Goal: Information Seeking & Learning: Find specific fact

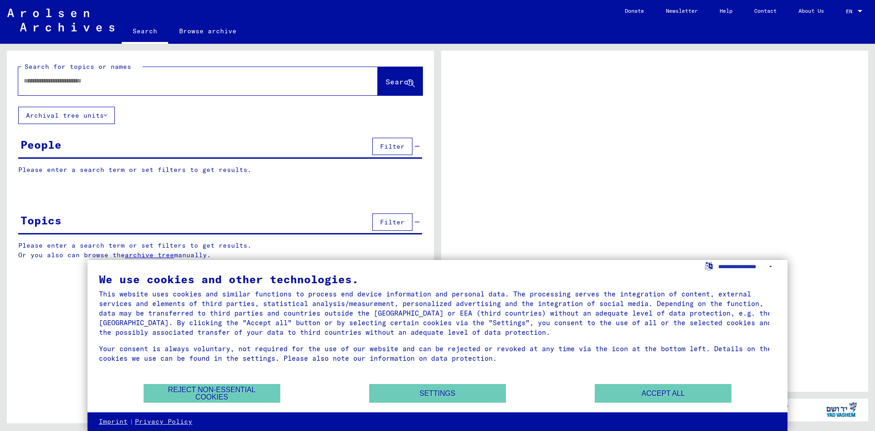
click at [214, 91] on div at bounding box center [187, 81] width 338 height 21
click at [635, 396] on button "Accept all" at bounding box center [663, 393] width 137 height 19
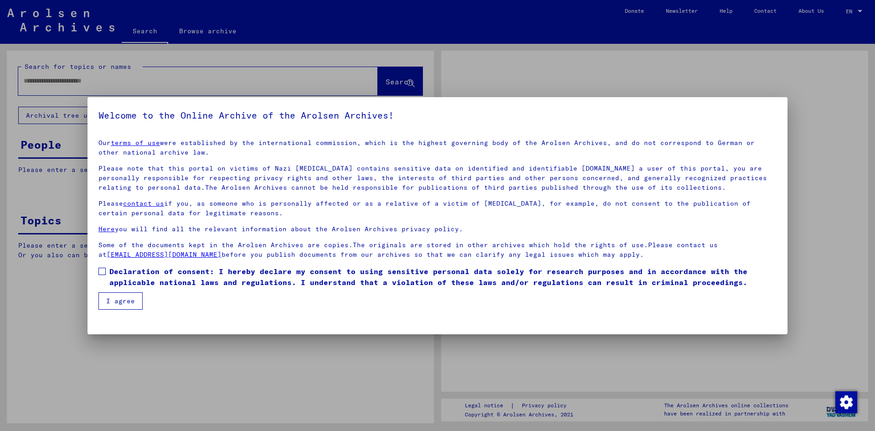
click at [106, 85] on div at bounding box center [437, 215] width 875 height 431
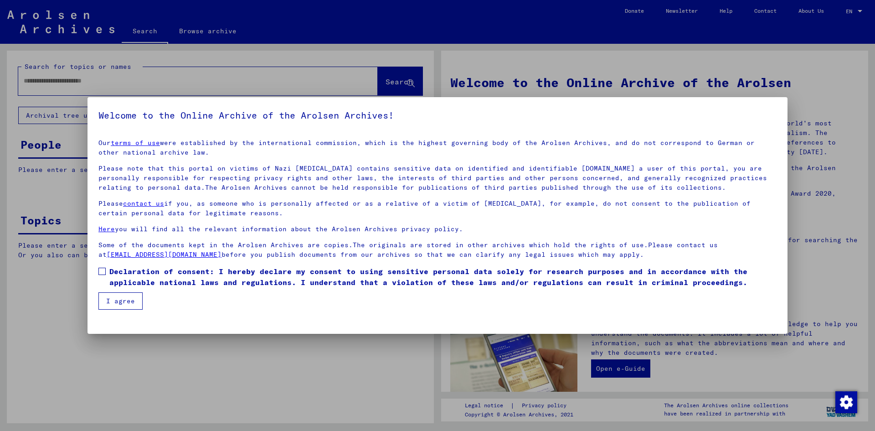
click at [108, 268] on label "Declaration of consent: I hereby declare my consent to using sensitive personal…" at bounding box center [437, 277] width 678 height 22
click at [127, 312] on mat-dialog-container "Welcome to the Online Archive of the Arolsen Archives! Our terms of use were es…" at bounding box center [438, 215] width 700 height 237
click at [134, 295] on button "I agree" at bounding box center [120, 300] width 44 height 17
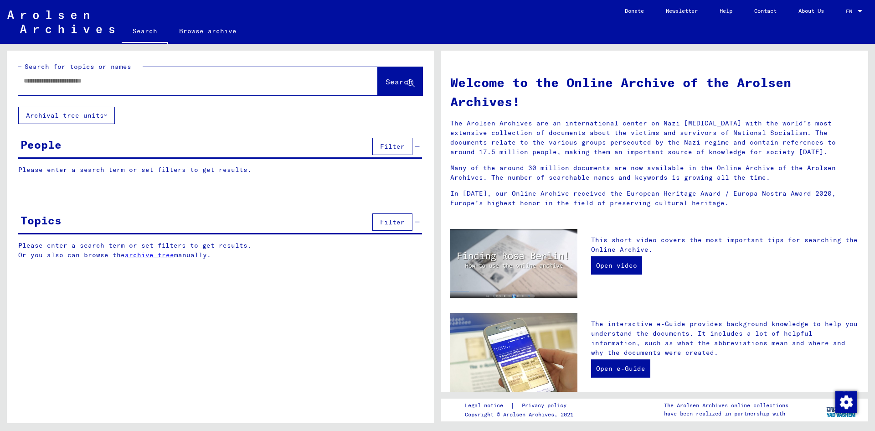
click at [152, 81] on input "text" at bounding box center [187, 81] width 327 height 10
type input "*"
type input "*******"
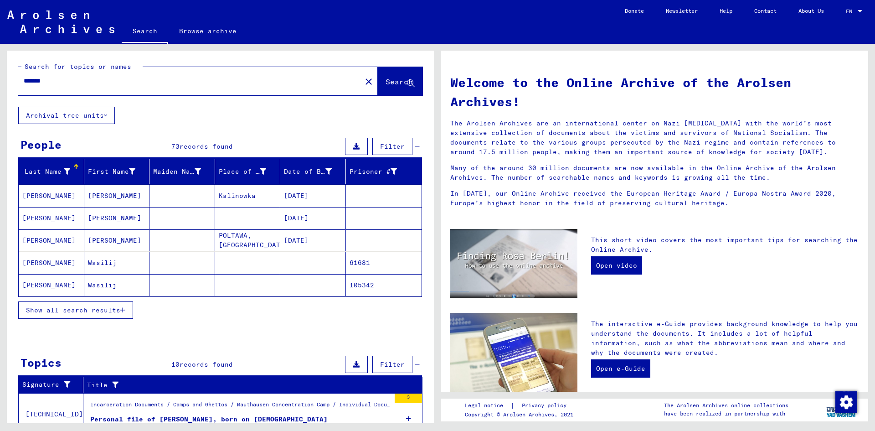
click at [94, 311] on span "Show all search results" at bounding box center [73, 310] width 94 height 8
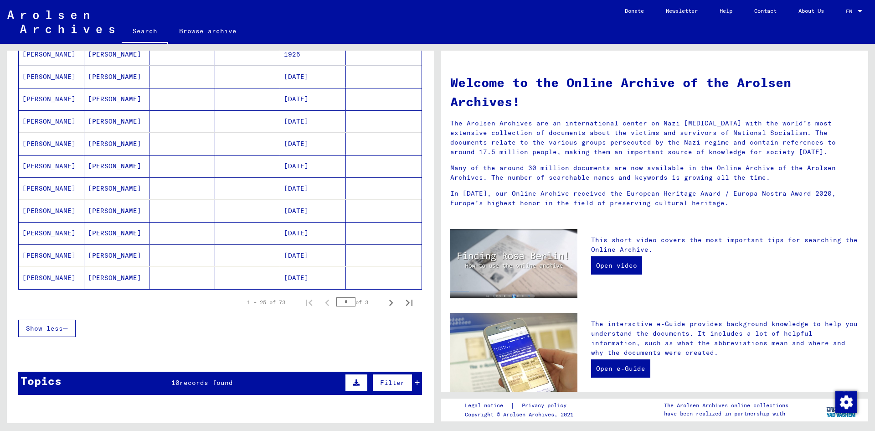
scroll to position [456, 0]
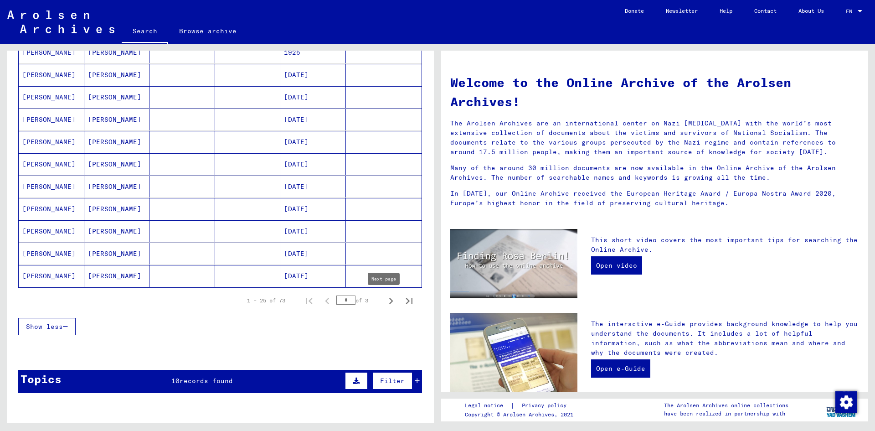
click at [385, 302] on icon "Next page" at bounding box center [391, 301] width 13 height 13
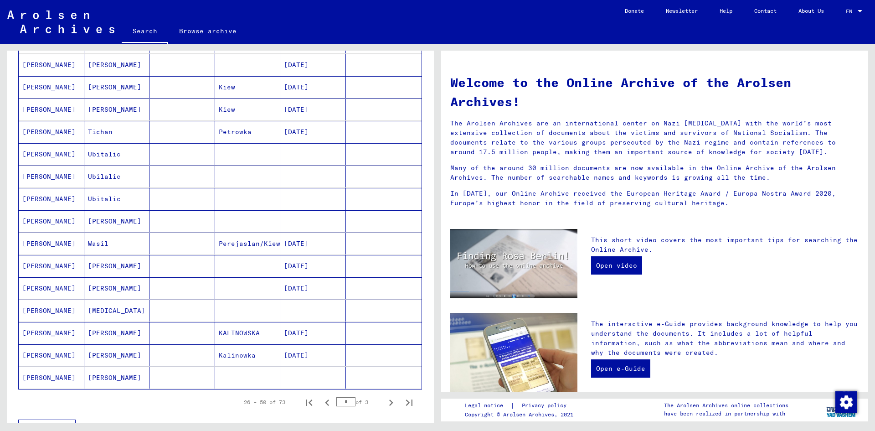
scroll to position [365, 0]
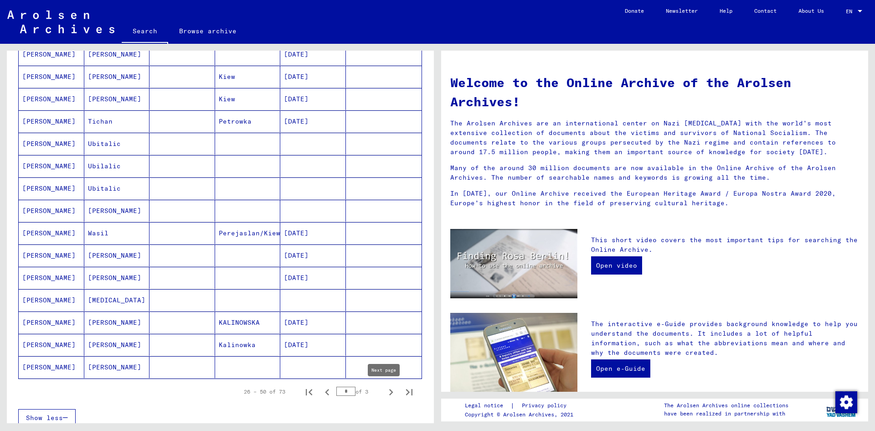
click at [387, 394] on icon "Next page" at bounding box center [391, 392] width 13 height 13
type input "*"
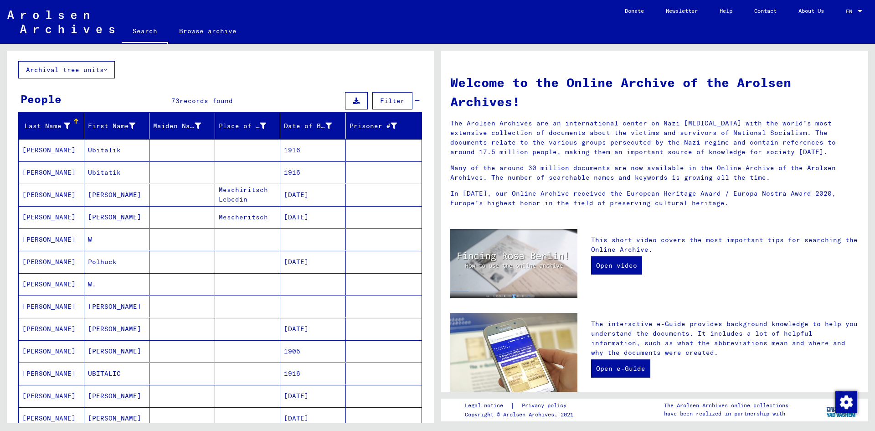
scroll to position [0, 0]
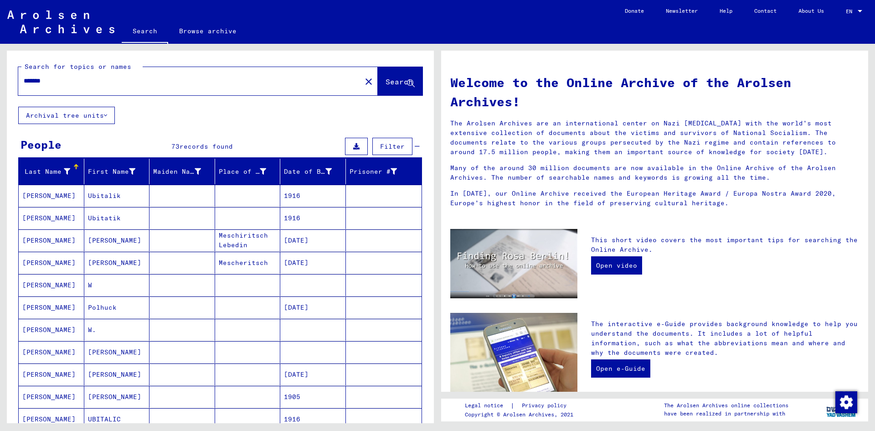
click at [80, 121] on button "Archival tree units" at bounding box center [66, 115] width 97 height 17
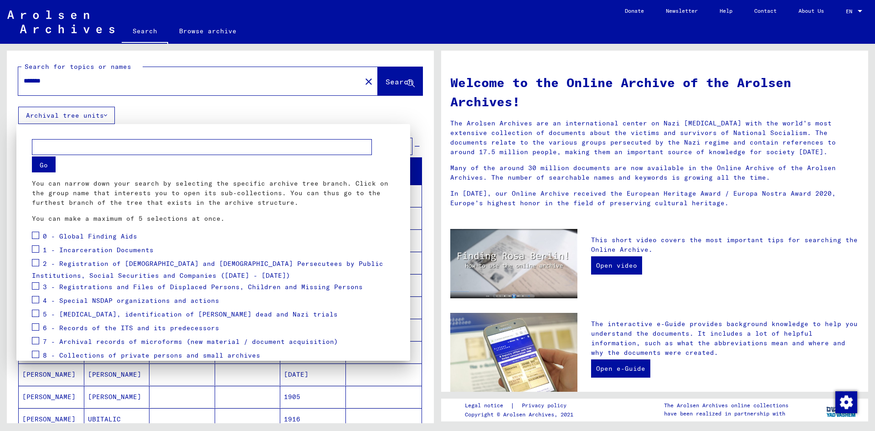
click at [368, 110] on div at bounding box center [437, 215] width 875 height 431
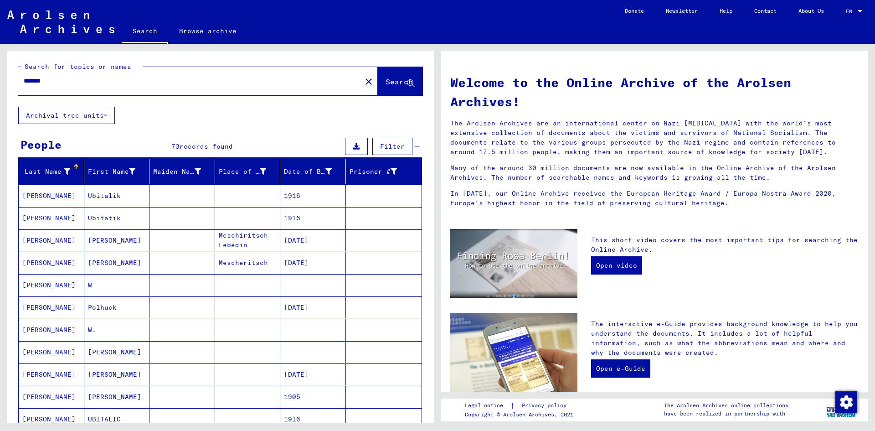
click at [111, 113] on button "Archival tree units" at bounding box center [66, 115] width 97 height 17
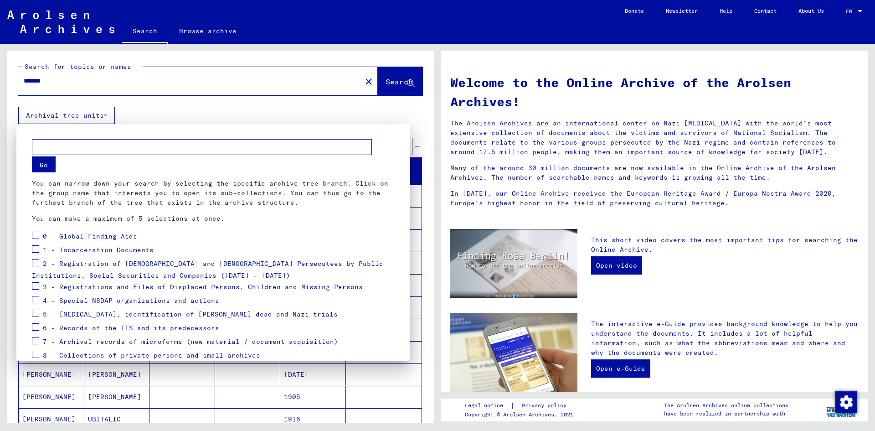
click at [139, 114] on div at bounding box center [437, 215] width 875 height 431
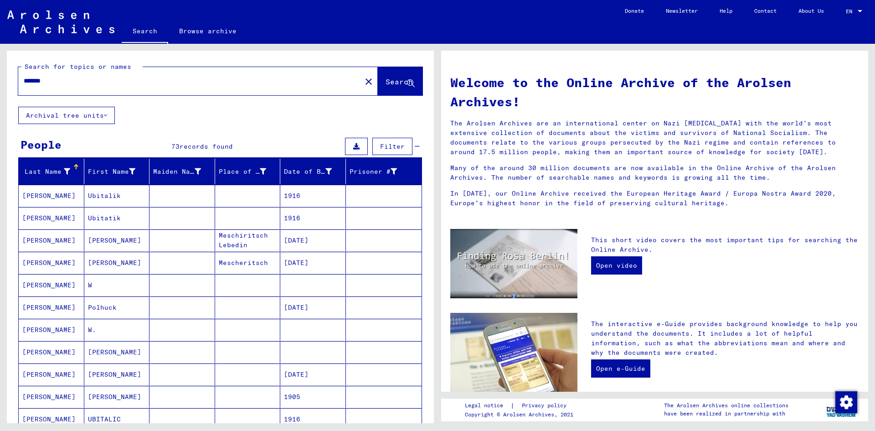
click at [111, 118] on button "Archival tree units" at bounding box center [66, 115] width 97 height 17
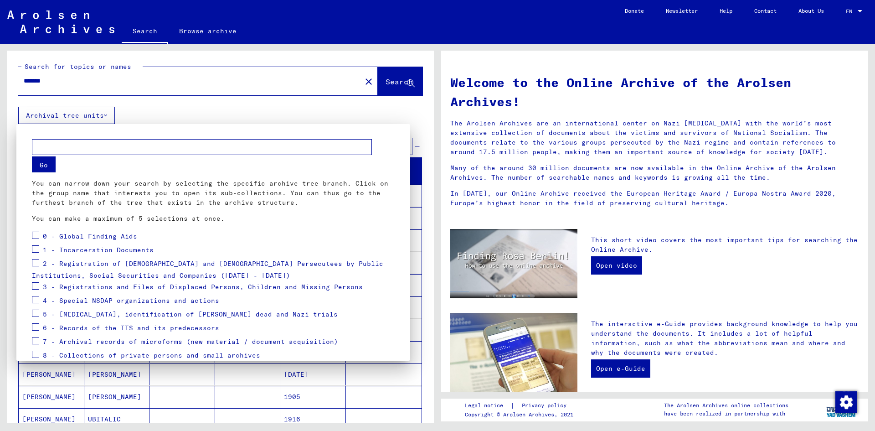
click at [85, 265] on span "2 - Registration of [DEMOGRAPHIC_DATA] and [DEMOGRAPHIC_DATA] Persecutees by Pu…" at bounding box center [208, 269] width 352 height 21
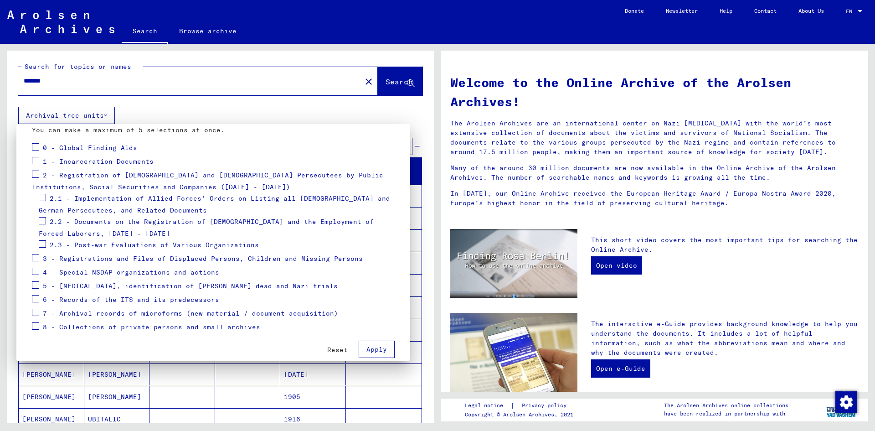
scroll to position [91, 0]
click at [47, 220] on div "2.2 - Documents on the Registration of [DEMOGRAPHIC_DATA] and the Employment of…" at bounding box center [217, 223] width 356 height 23
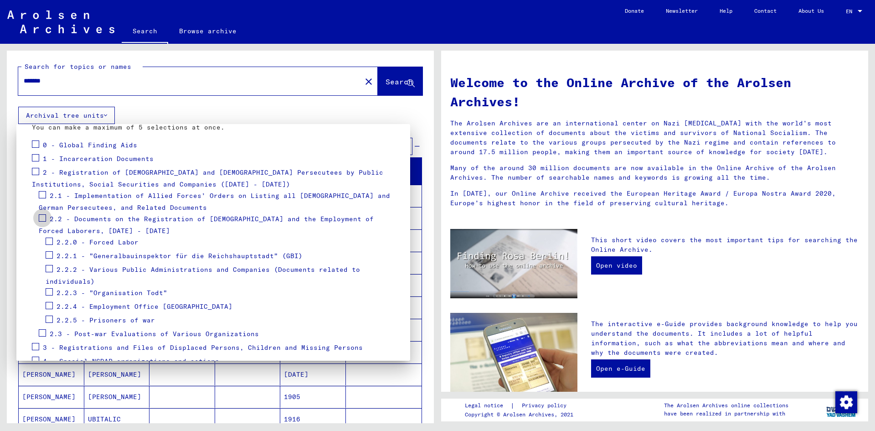
click at [42, 218] on span at bounding box center [42, 217] width 7 height 7
click at [383, 78] on div at bounding box center [437, 215] width 875 height 431
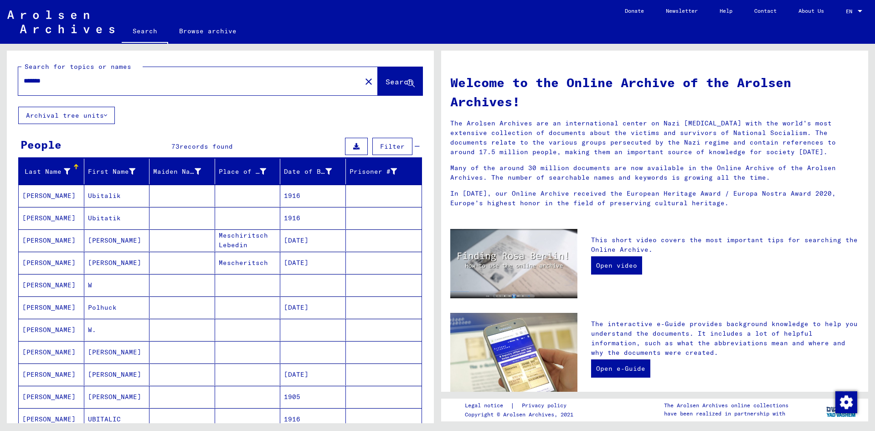
click at [98, 114] on button "Archival tree units" at bounding box center [66, 115] width 97 height 17
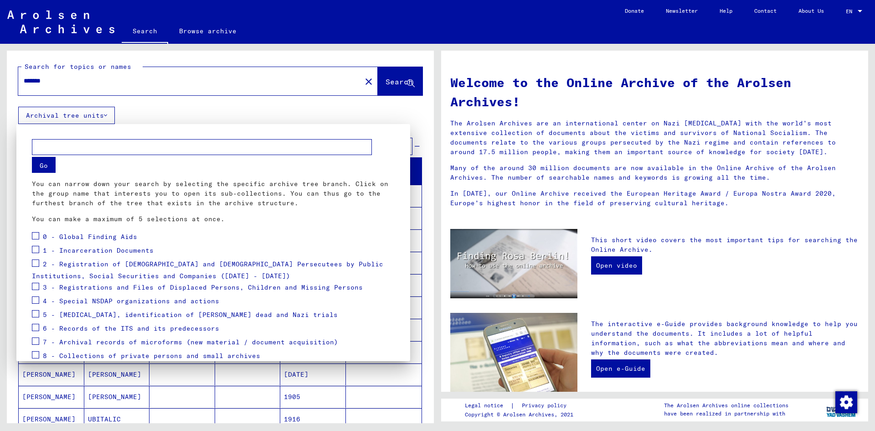
scroll to position [41, 0]
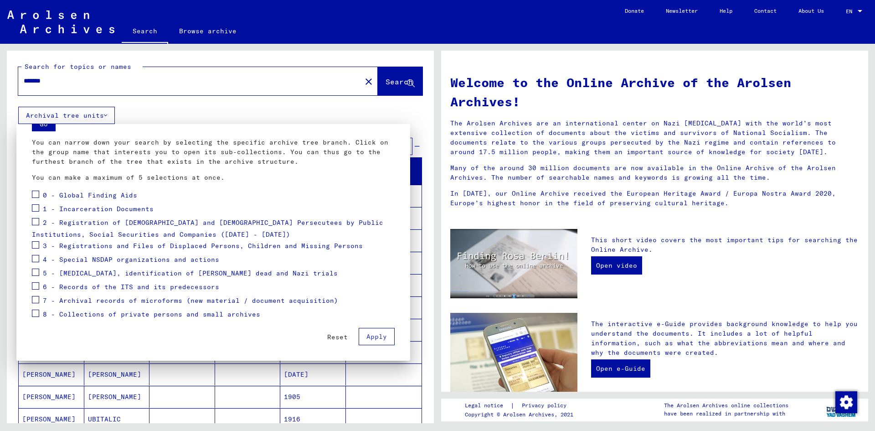
click at [37, 223] on span at bounding box center [35, 221] width 7 height 7
click at [101, 225] on span "2 - Registration of [DEMOGRAPHIC_DATA] and [DEMOGRAPHIC_DATA] Persecutees by Pu…" at bounding box center [208, 228] width 352 height 21
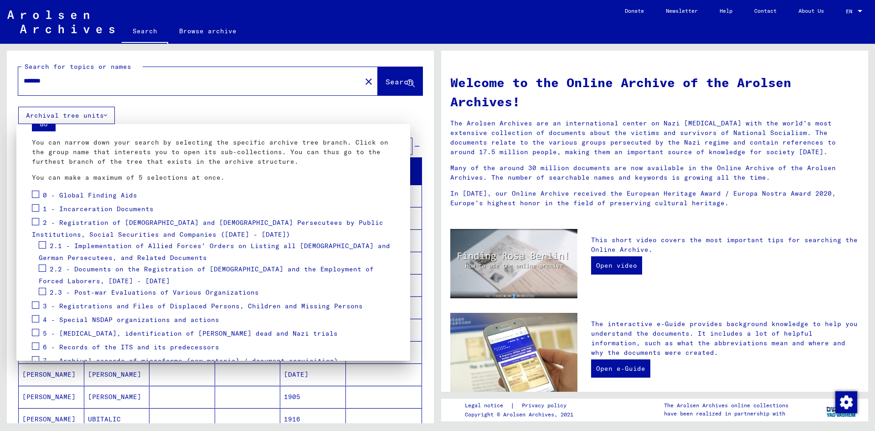
click at [36, 222] on span at bounding box center [35, 221] width 7 height 7
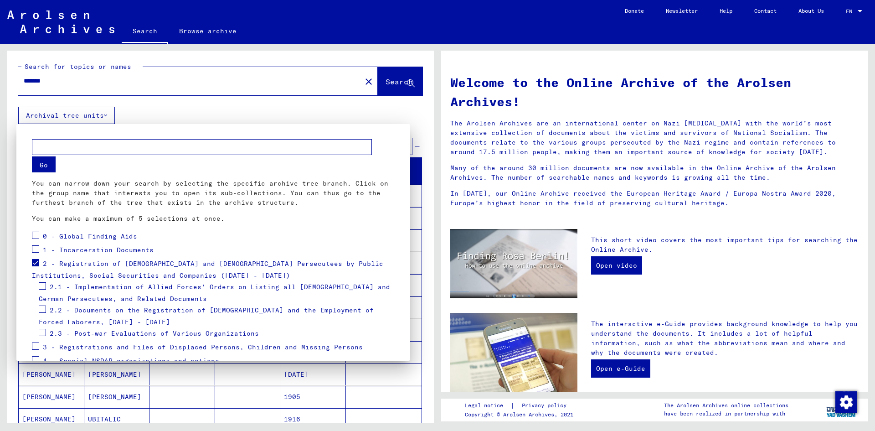
click at [266, 149] on input "text" at bounding box center [202, 147] width 340 height 16
click at [257, 149] on input "text" at bounding box center [202, 147] width 340 height 16
type input "*******"
click at [51, 161] on button "Go" at bounding box center [44, 164] width 24 height 16
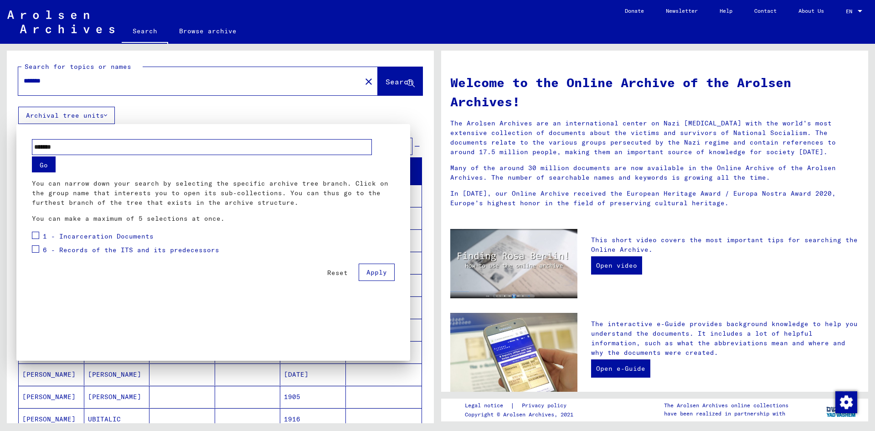
click at [95, 239] on span "1 - Incarceration Documents" at bounding box center [98, 236] width 111 height 8
click at [103, 265] on span "6 - Records of the ITS and its predecessors" at bounding box center [131, 263] width 176 height 8
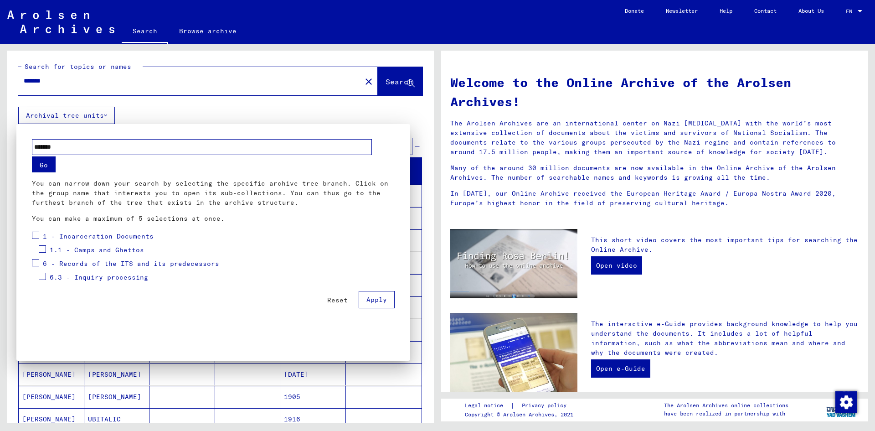
click at [115, 279] on span "6.3 - Inquiry processing" at bounding box center [99, 277] width 98 height 8
click at [119, 292] on span "6.3.3 - ITS case files as of 1947" at bounding box center [124, 291] width 135 height 8
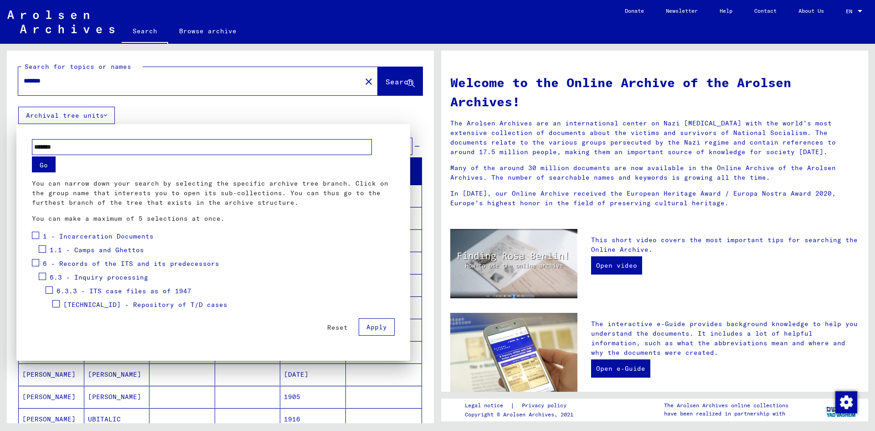
click at [124, 307] on span "[TECHNICAL_ID] - Repository of T/D cases" at bounding box center [145, 304] width 164 height 8
